Goal: Task Accomplishment & Management: Complete application form

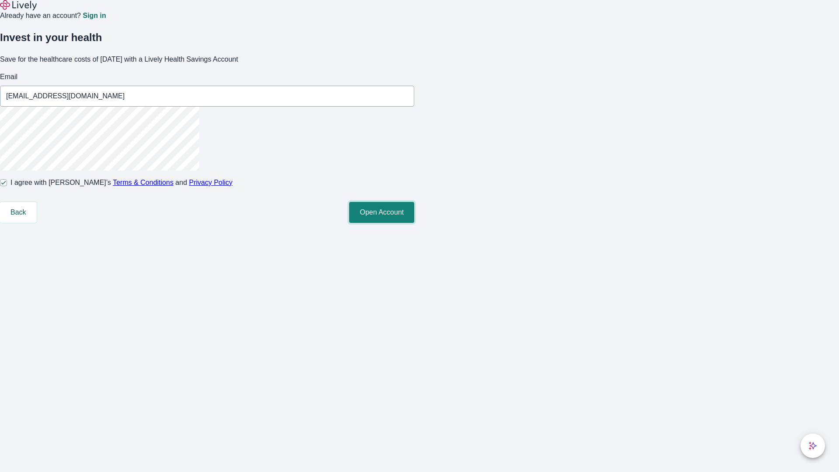
click at [414, 223] on button "Open Account" at bounding box center [381, 212] width 65 height 21
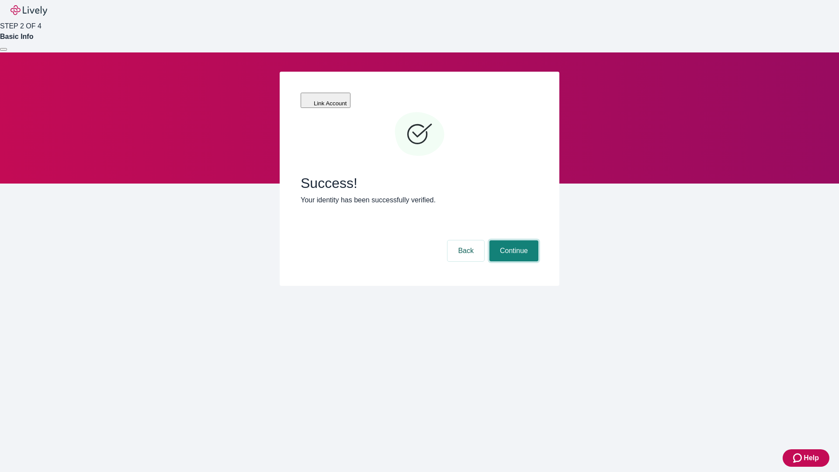
click at [513, 240] on button "Continue" at bounding box center [514, 250] width 49 height 21
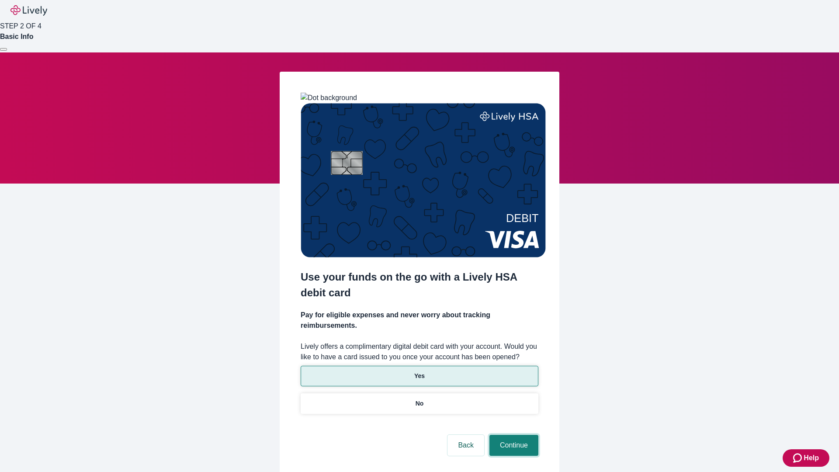
click at [513, 435] on button "Continue" at bounding box center [514, 445] width 49 height 21
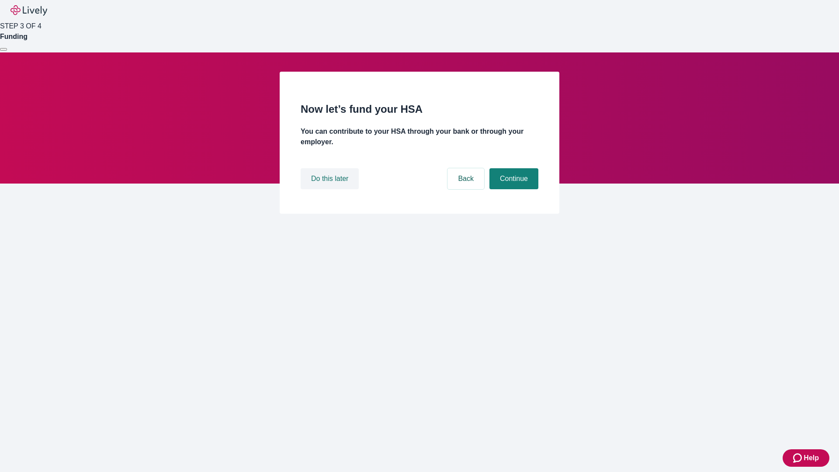
click at [331, 189] on button "Do this later" at bounding box center [330, 178] width 58 height 21
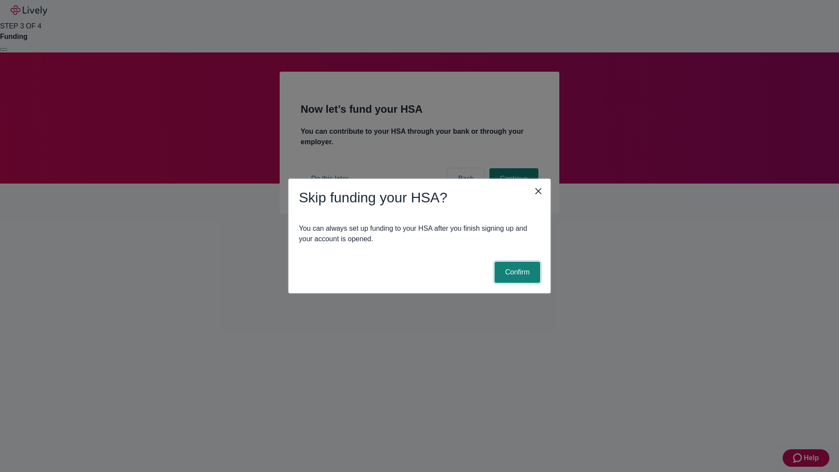
click at [516, 272] on button "Confirm" at bounding box center [517, 272] width 45 height 21
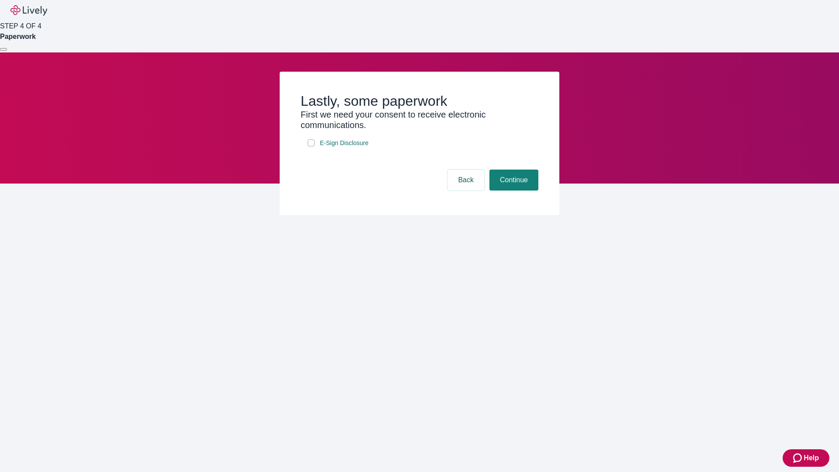
click at [311, 146] on input "E-Sign Disclosure" at bounding box center [311, 142] width 7 height 7
checkbox input "true"
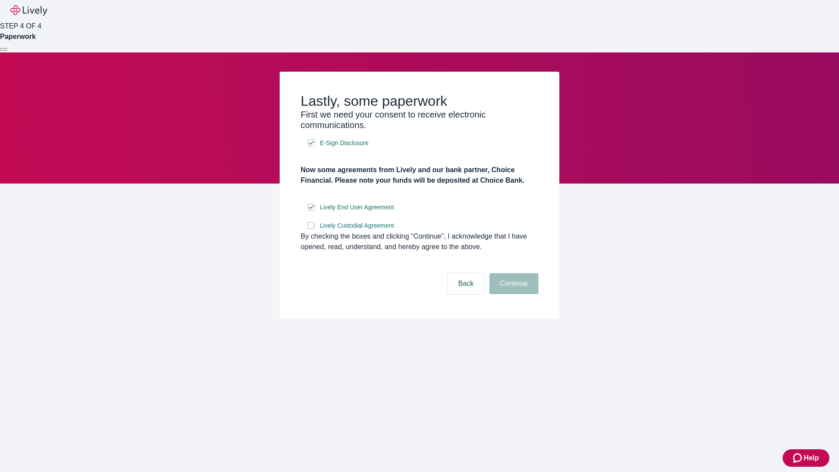
click at [311, 229] on input "Lively Custodial Agreement" at bounding box center [311, 225] width 7 height 7
checkbox input "true"
click at [513, 294] on button "Continue" at bounding box center [514, 283] width 49 height 21
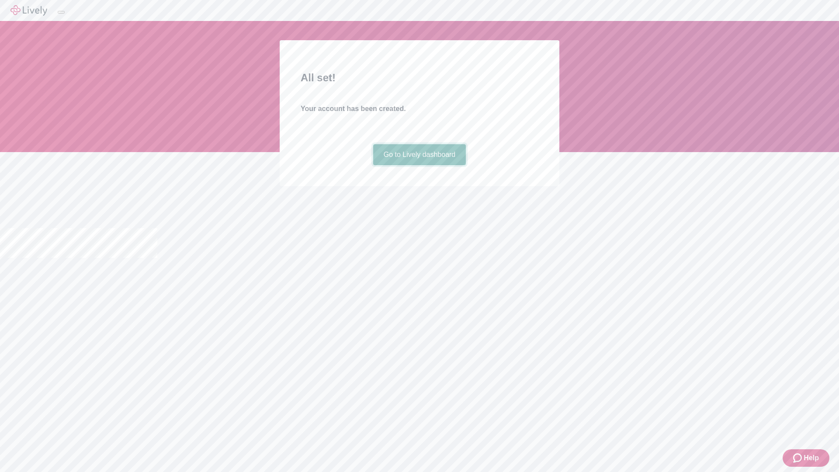
click at [419, 165] on link "Go to Lively dashboard" at bounding box center [419, 154] width 93 height 21
